Goal: Task Accomplishment & Management: Use online tool/utility

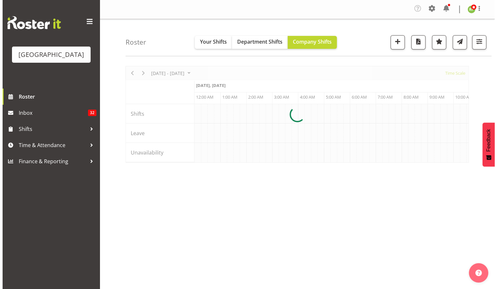
scroll to position [0, 2486]
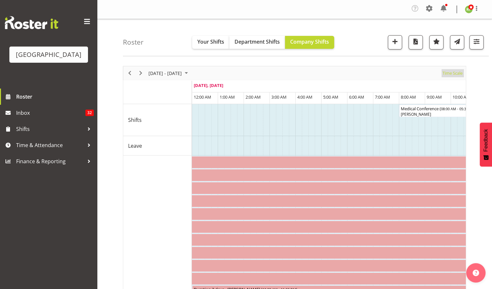
click at [451, 74] on span "Time Scale" at bounding box center [452, 73] width 21 height 8
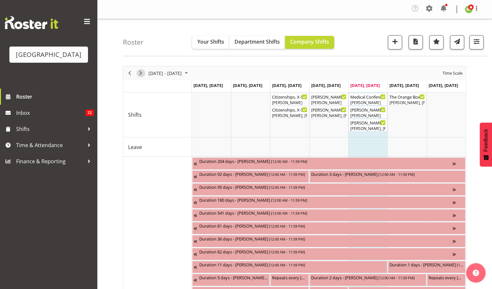
click at [140, 73] on span "Next" at bounding box center [141, 73] width 8 height 8
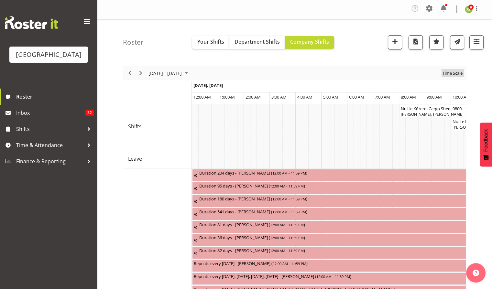
click at [456, 74] on span "Time Scale" at bounding box center [452, 73] width 21 height 8
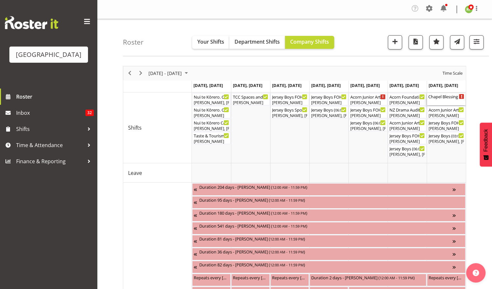
click at [441, 100] on div "Chapel Blessing ( 09:00 AM - 01:00 PM )" at bounding box center [447, 99] width 36 height 12
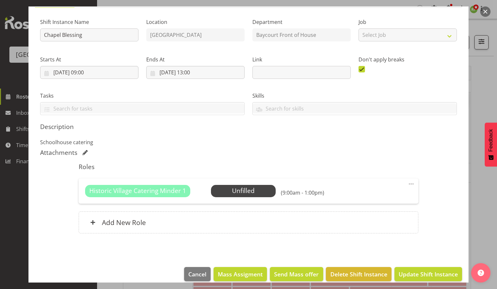
scroll to position [65, 0]
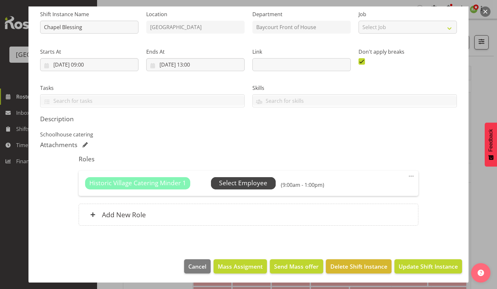
click at [247, 182] on span "Select Employee" at bounding box center [243, 183] width 48 height 9
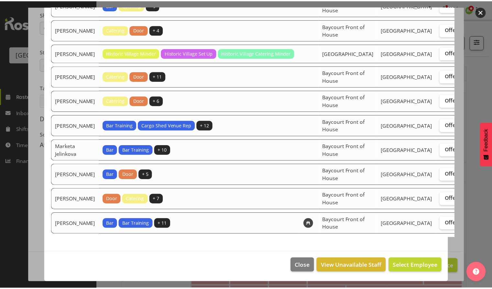
scroll to position [488, 0]
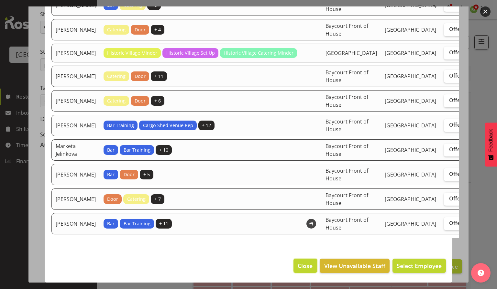
click at [299, 261] on button "Close" at bounding box center [305, 266] width 23 height 14
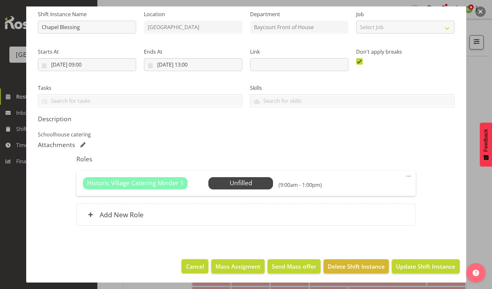
click at [189, 265] on span "Cancel" at bounding box center [195, 267] width 18 height 8
